Goal: Transaction & Acquisition: Book appointment/travel/reservation

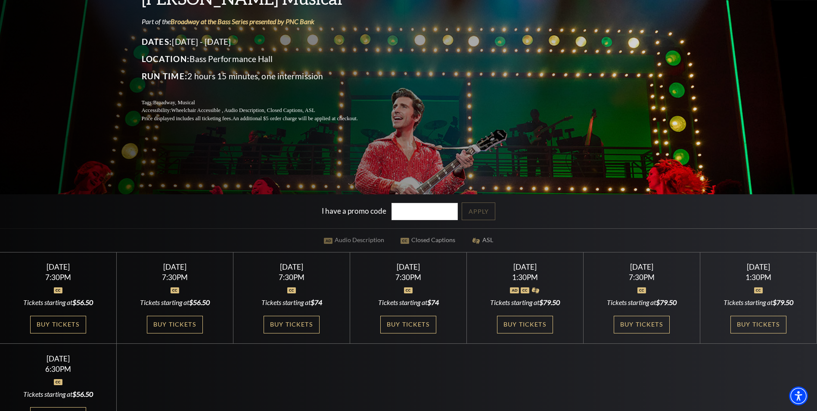
scroll to position [172, 0]
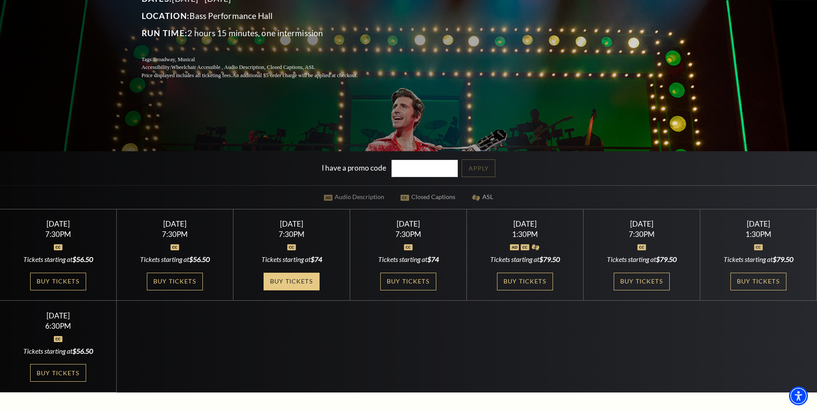
click at [287, 278] on link "Buy Tickets" at bounding box center [292, 282] width 56 height 18
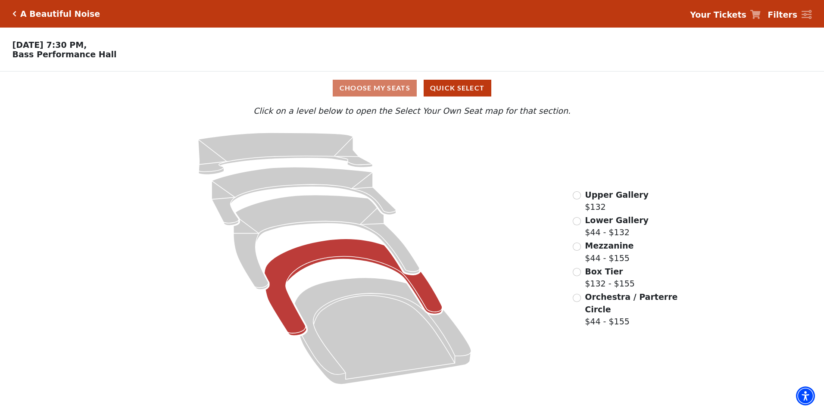
click at [310, 255] on icon "Box Tier - Seats Available: 17" at bounding box center [353, 287] width 178 height 97
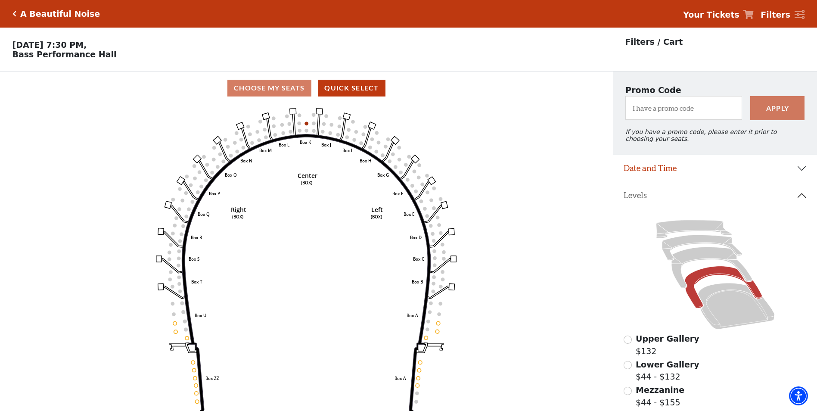
click at [14, 15] on icon "Click here to go back to filters" at bounding box center [14, 14] width 4 height 6
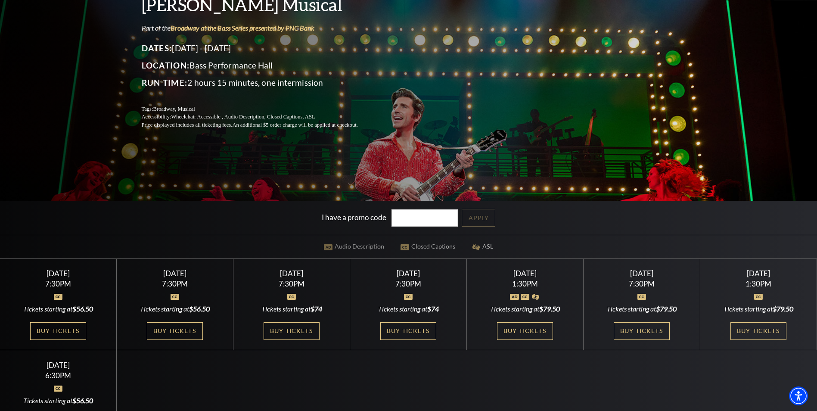
scroll to position [172, 0]
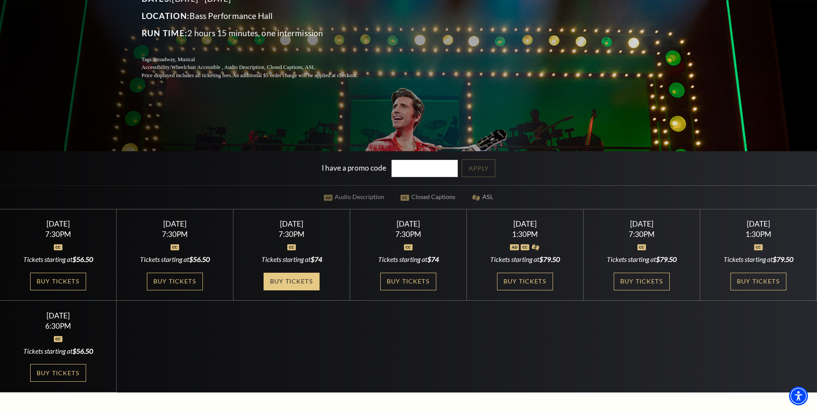
click at [292, 278] on link "Buy Tickets" at bounding box center [292, 282] width 56 height 18
click at [282, 283] on link "Buy Tickets" at bounding box center [292, 282] width 56 height 18
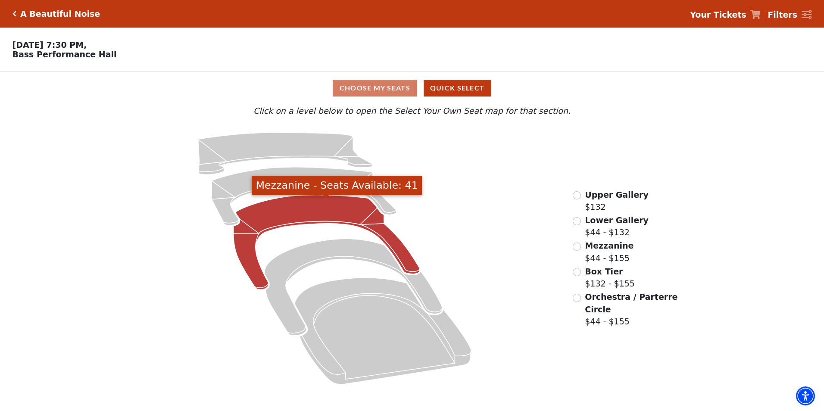
click at [309, 217] on icon "Mezzanine - Seats Available: 41" at bounding box center [326, 242] width 186 height 95
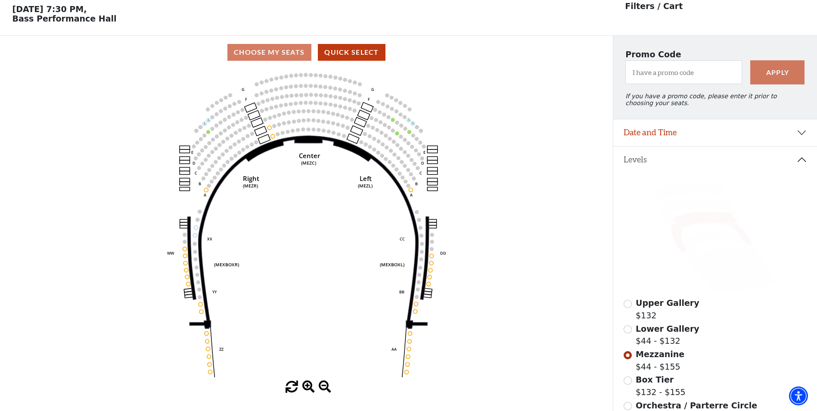
scroll to position [40, 0]
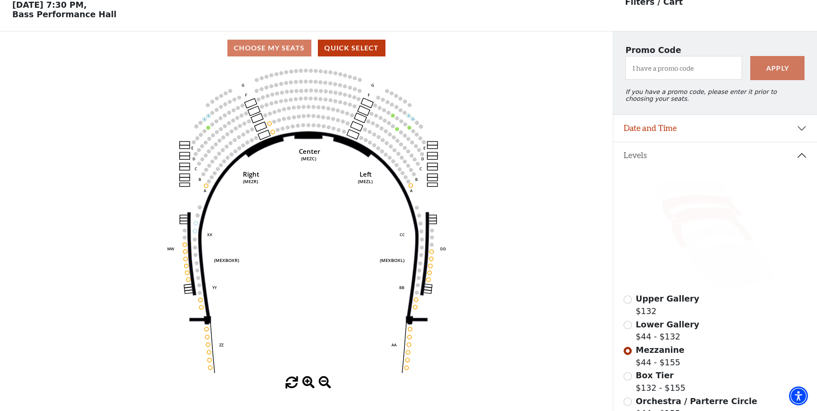
click at [690, 205] on icon at bounding box center [702, 207] width 80 height 25
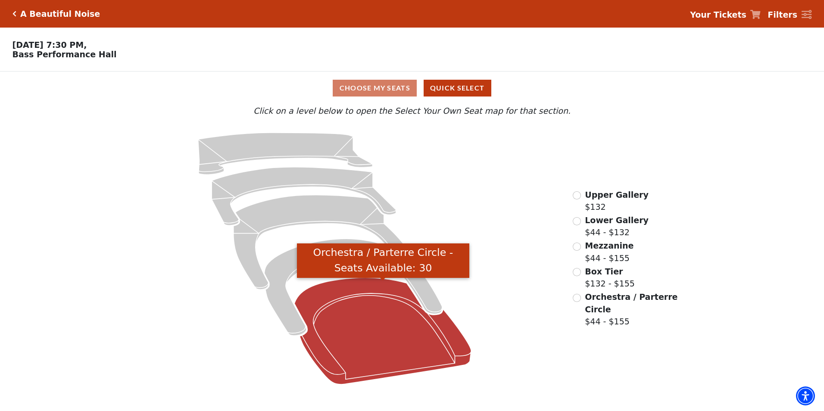
click at [367, 327] on icon "Orchestra / Parterre Circle - Seats Available: 30" at bounding box center [382, 331] width 177 height 106
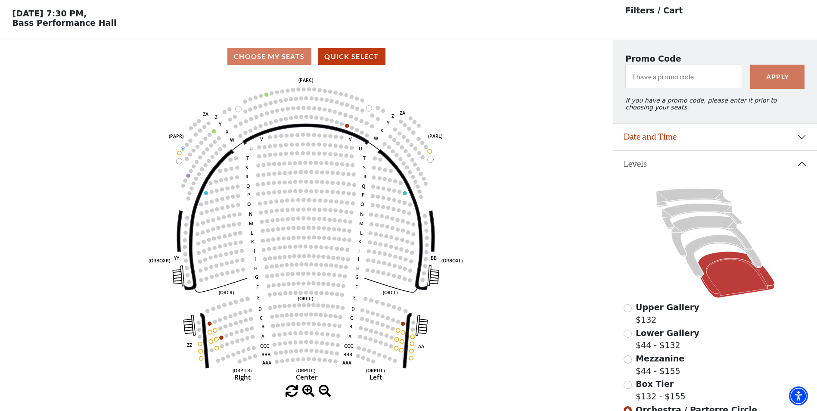
scroll to position [40, 0]
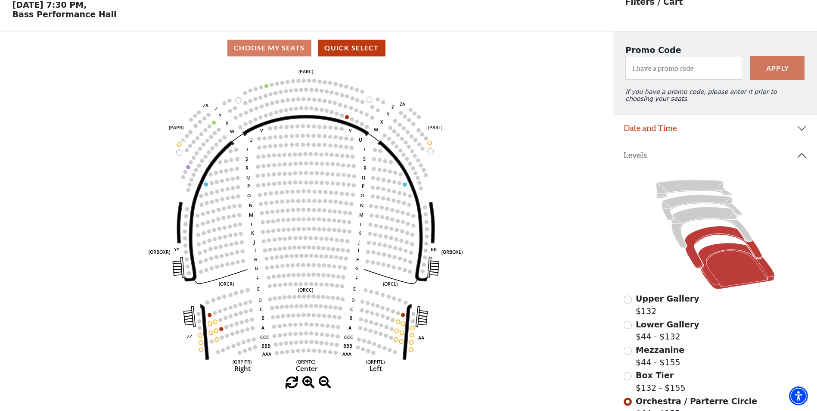
click at [703, 238] on icon at bounding box center [723, 247] width 77 height 42
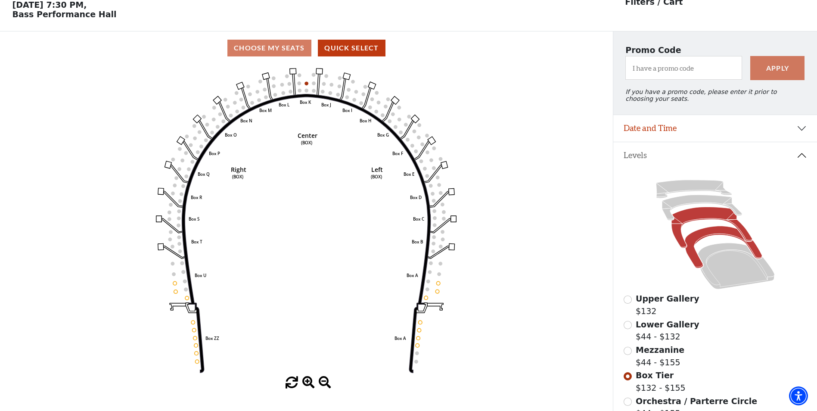
click at [698, 222] on icon at bounding box center [711, 227] width 81 height 41
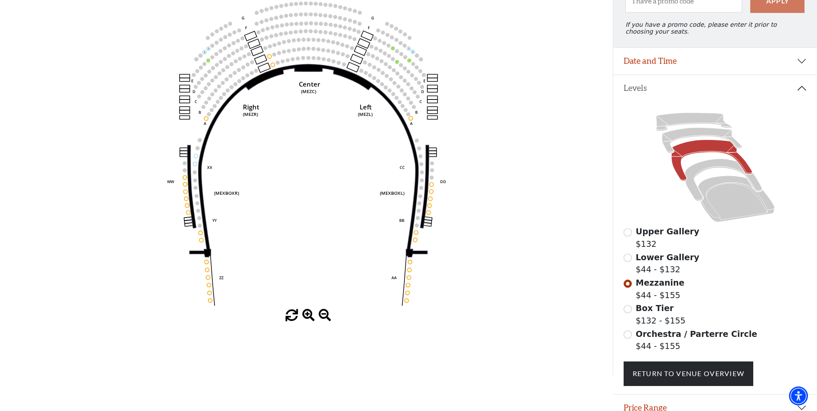
scroll to position [0, 0]
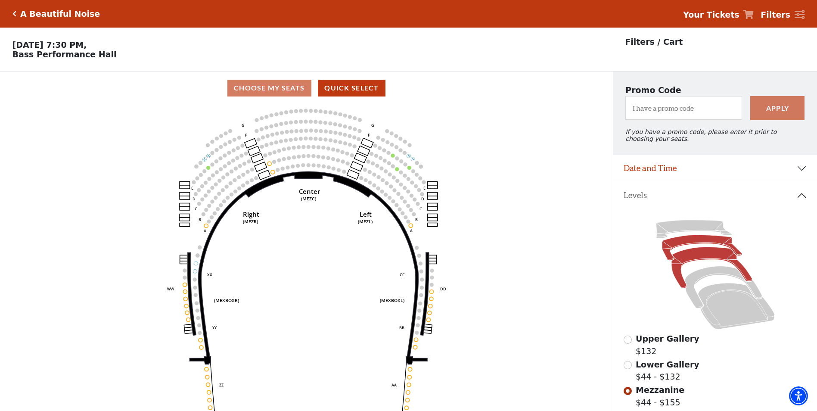
click at [695, 245] on icon at bounding box center [702, 247] width 80 height 25
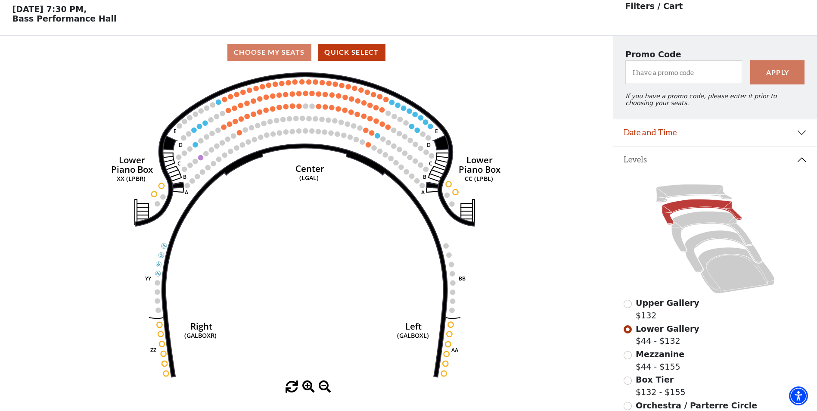
scroll to position [40, 0]
